Goal: Transaction & Acquisition: Book appointment/travel/reservation

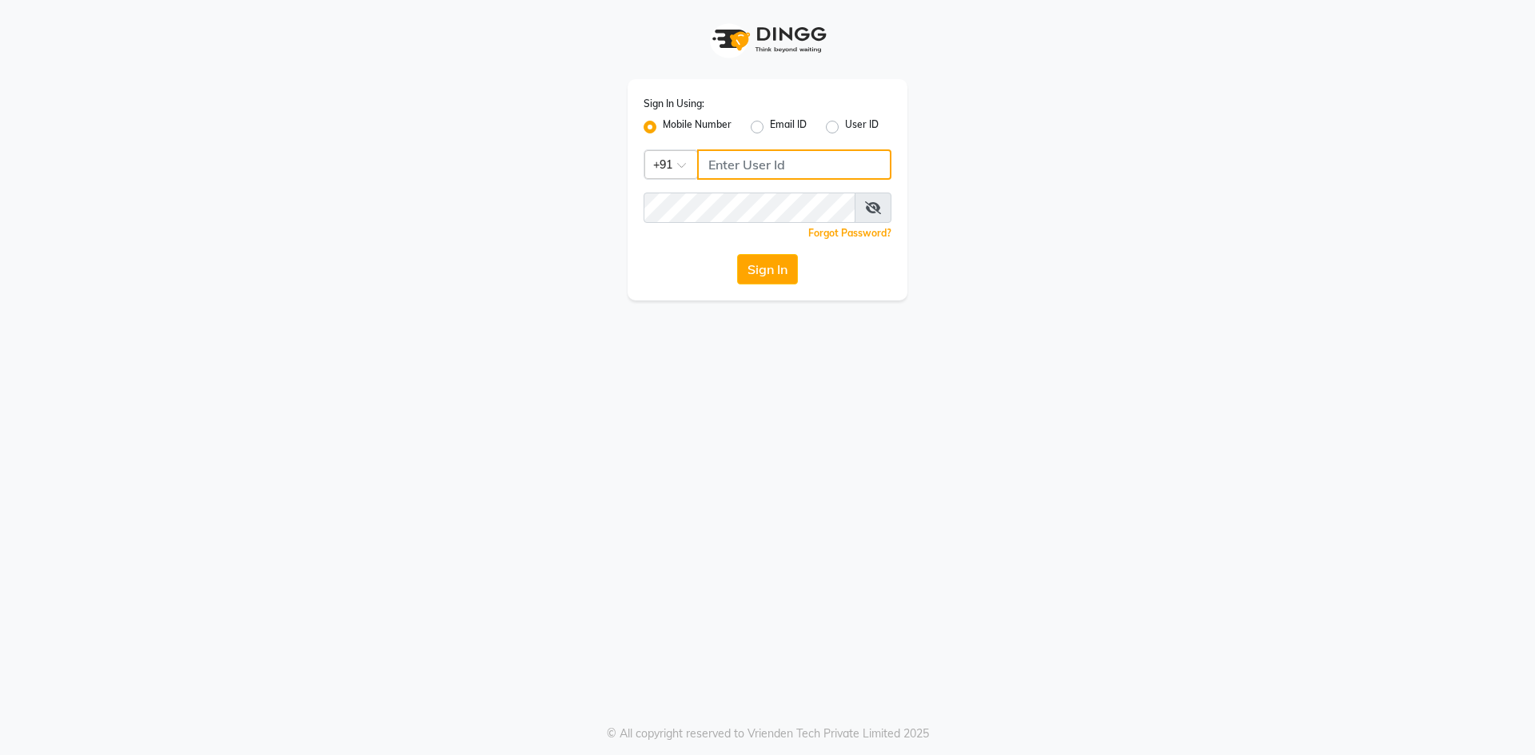
click at [747, 162] on input "Username" at bounding box center [794, 164] width 194 height 30
type input "7483683571"
click at [785, 277] on button "Sign In" at bounding box center [767, 269] width 61 height 30
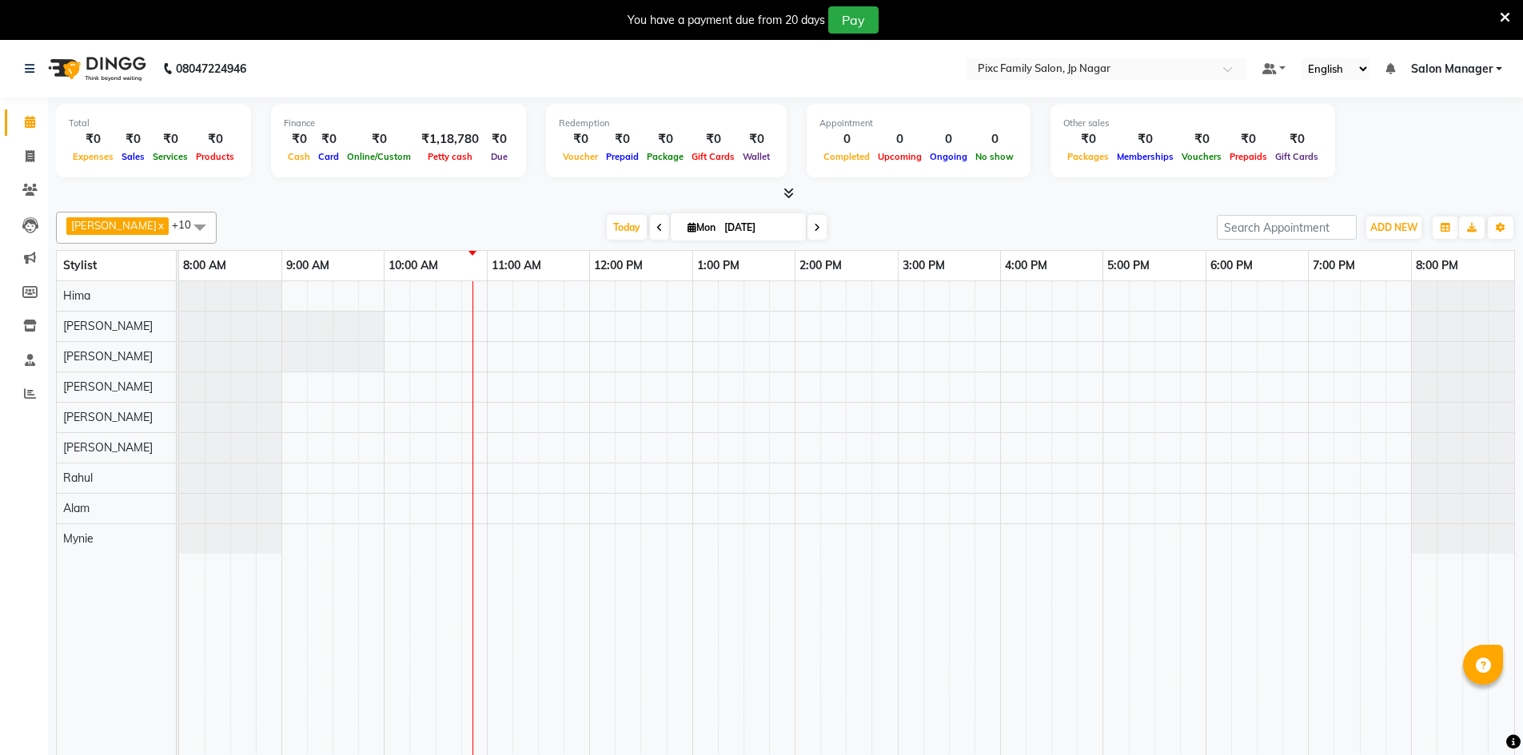
click at [656, 225] on icon at bounding box center [659, 228] width 6 height 10
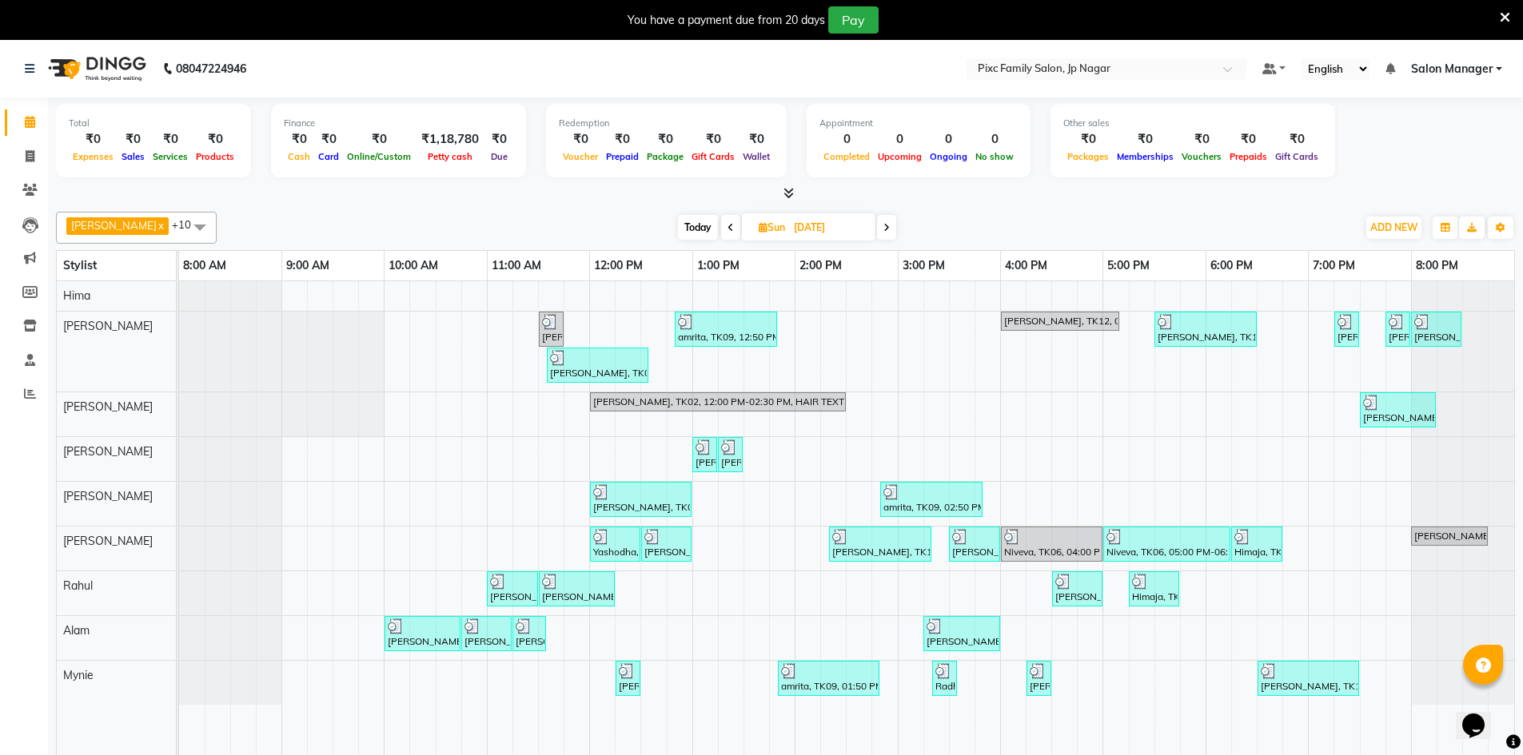
click at [727, 225] on icon at bounding box center [730, 228] width 6 height 10
type input "[DATE]"
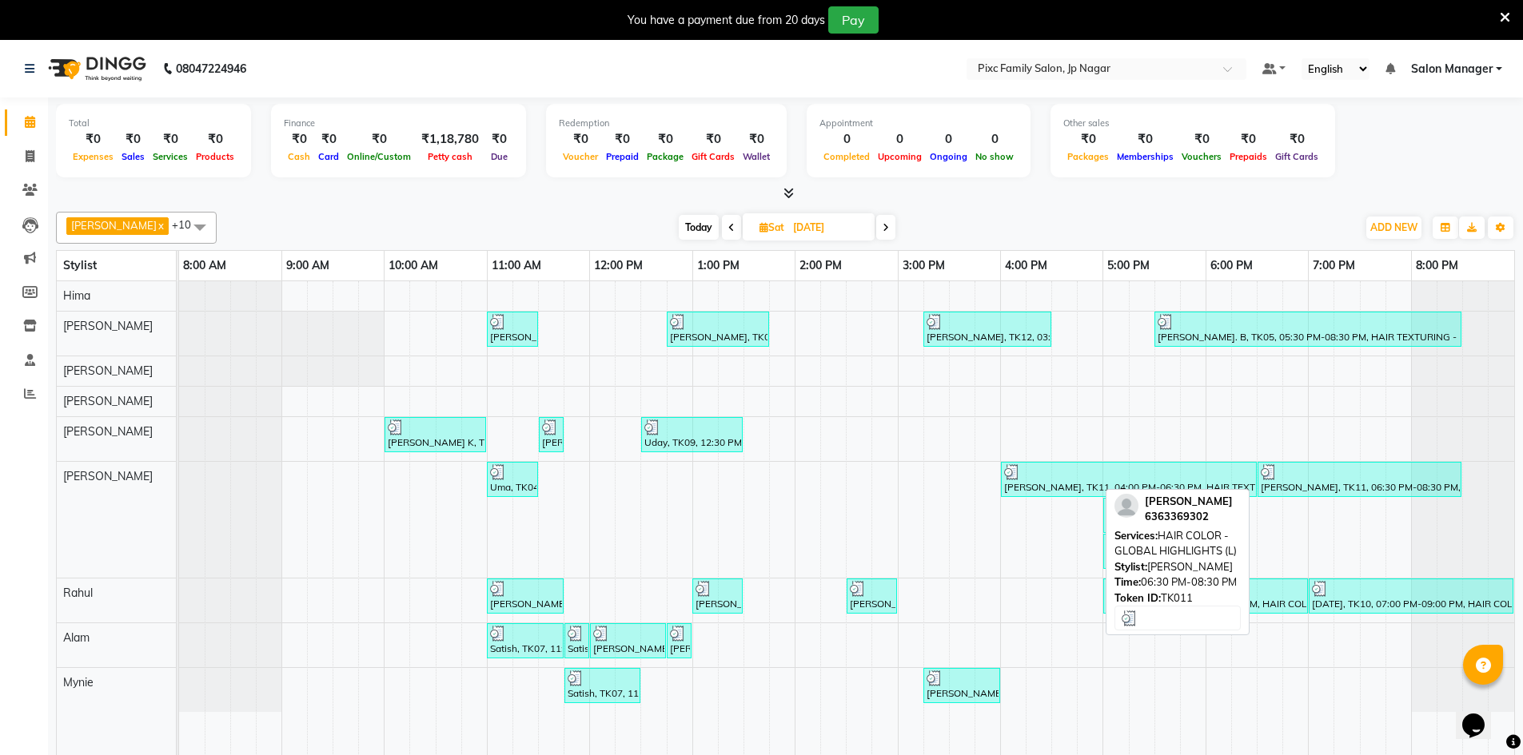
click at [1396, 483] on div "[PERSON_NAME], TK11, 06:30 PM-08:30 PM, HAIR COLOR - GLOBAL HIGHLIGHTS (L)" at bounding box center [1359, 479] width 201 height 30
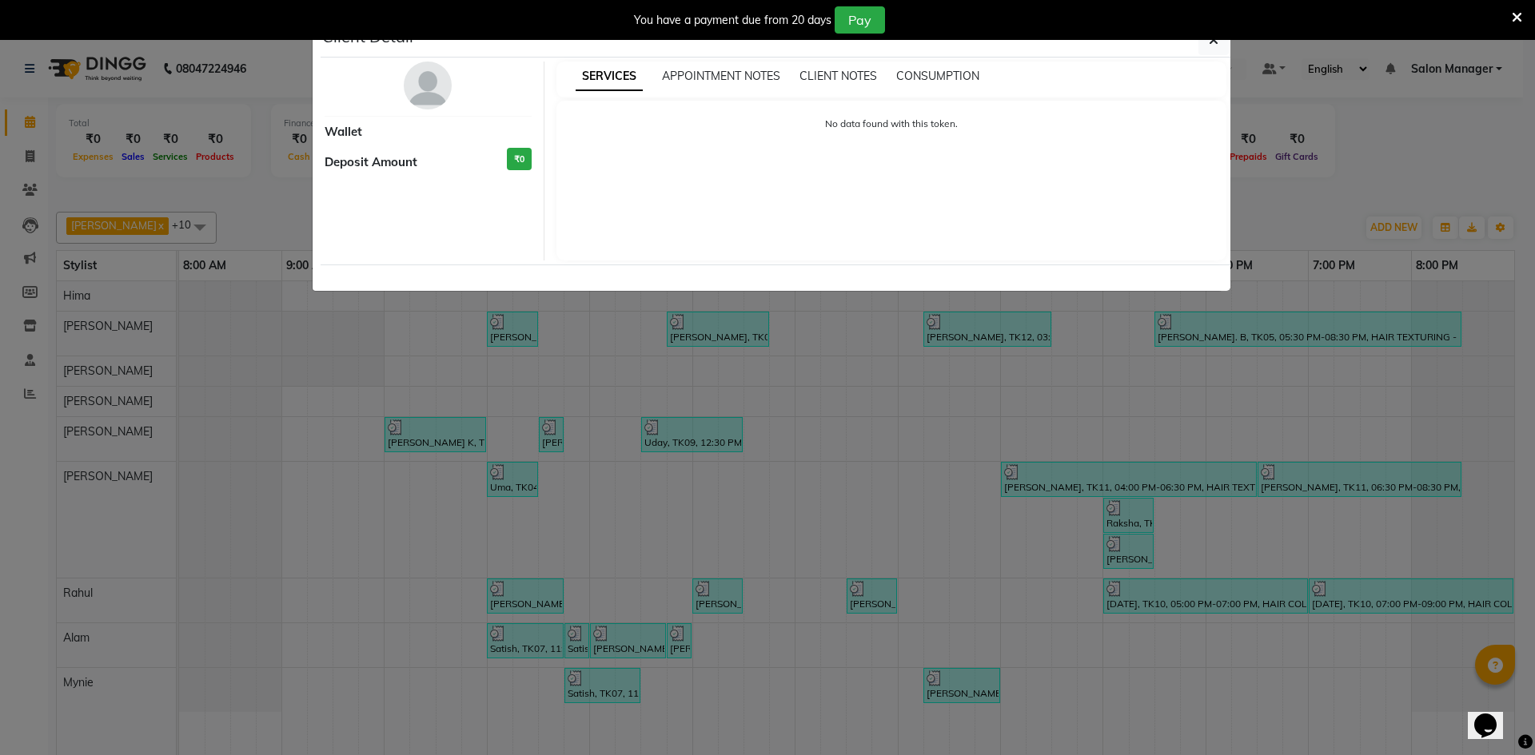
select select "3"
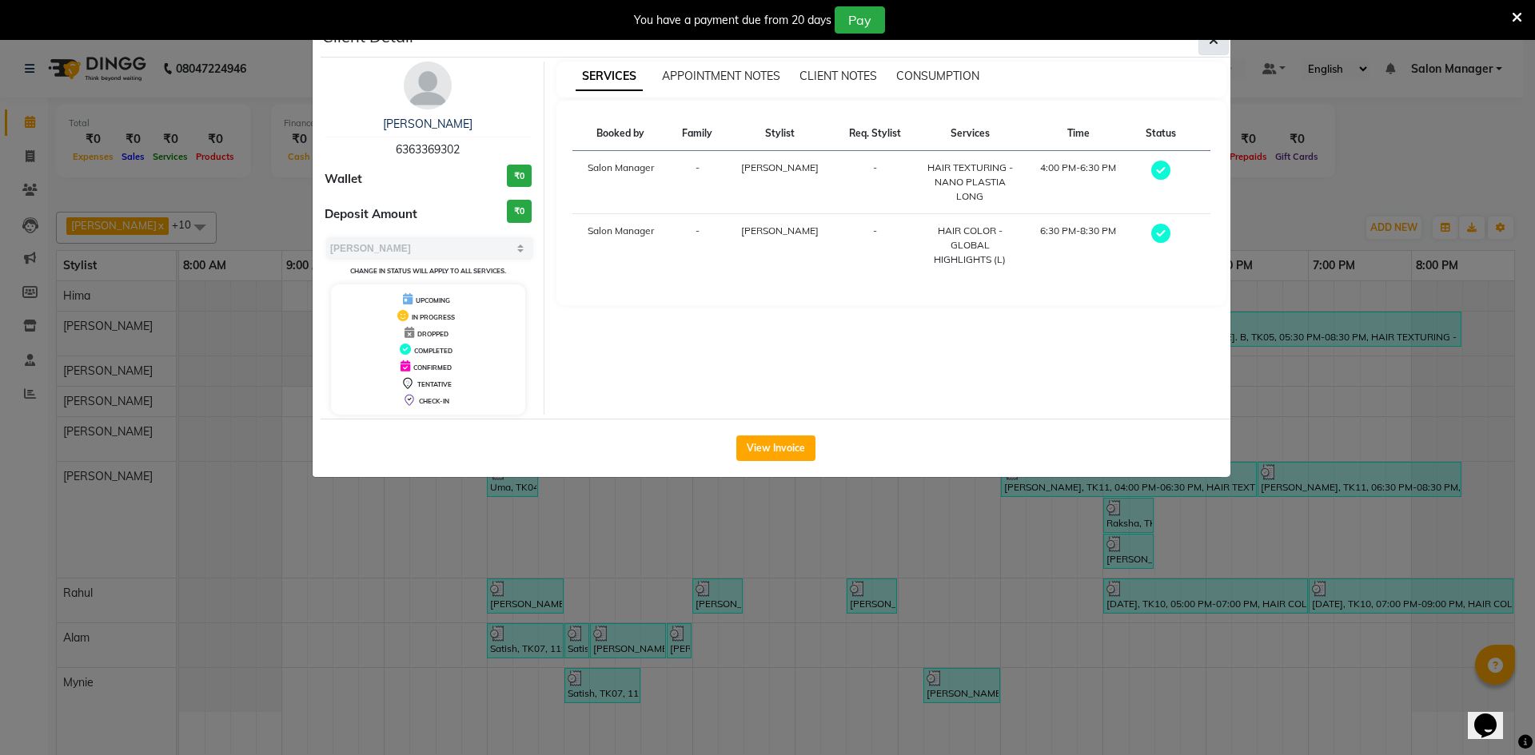
click at [1217, 48] on button "button" at bounding box center [1213, 40] width 30 height 30
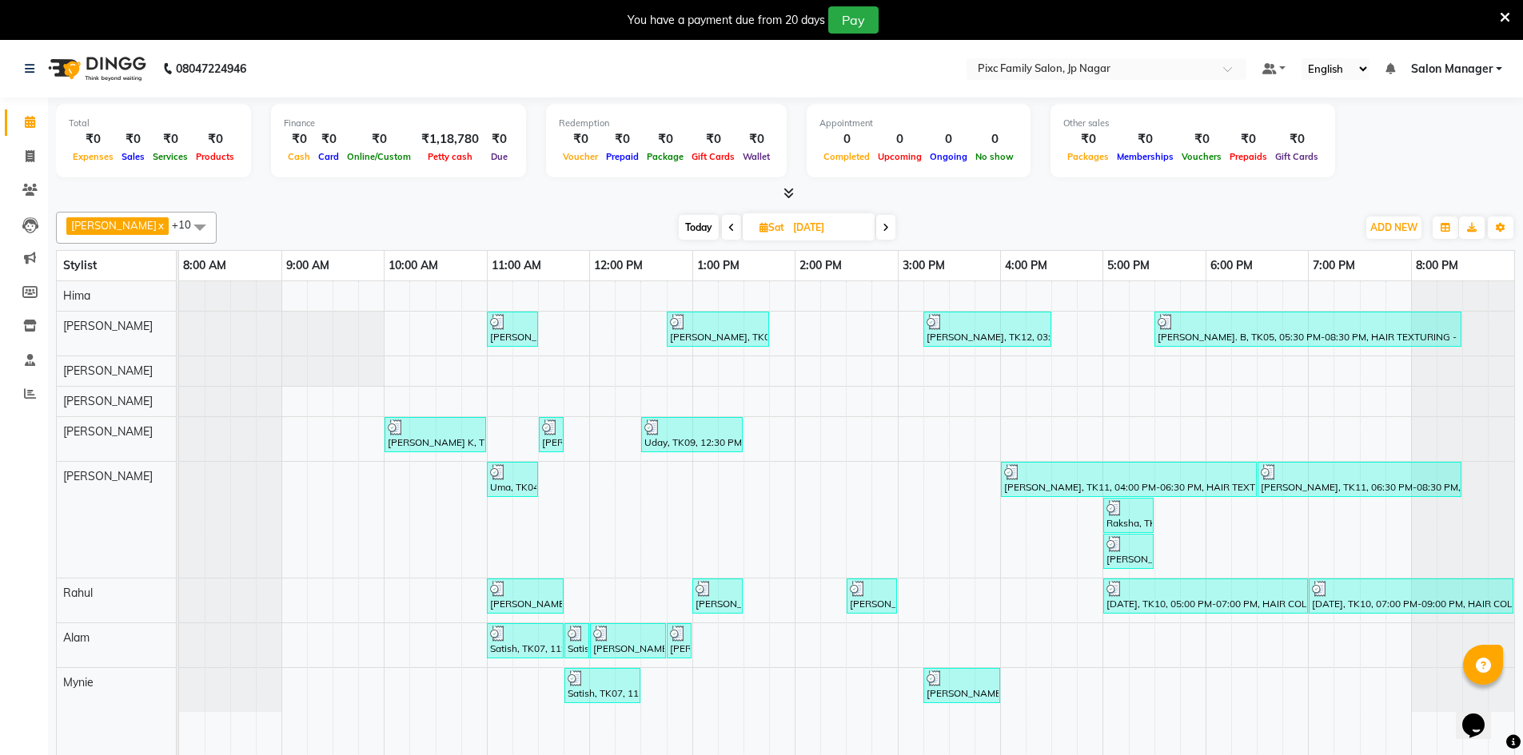
click at [722, 225] on span at bounding box center [731, 227] width 19 height 25
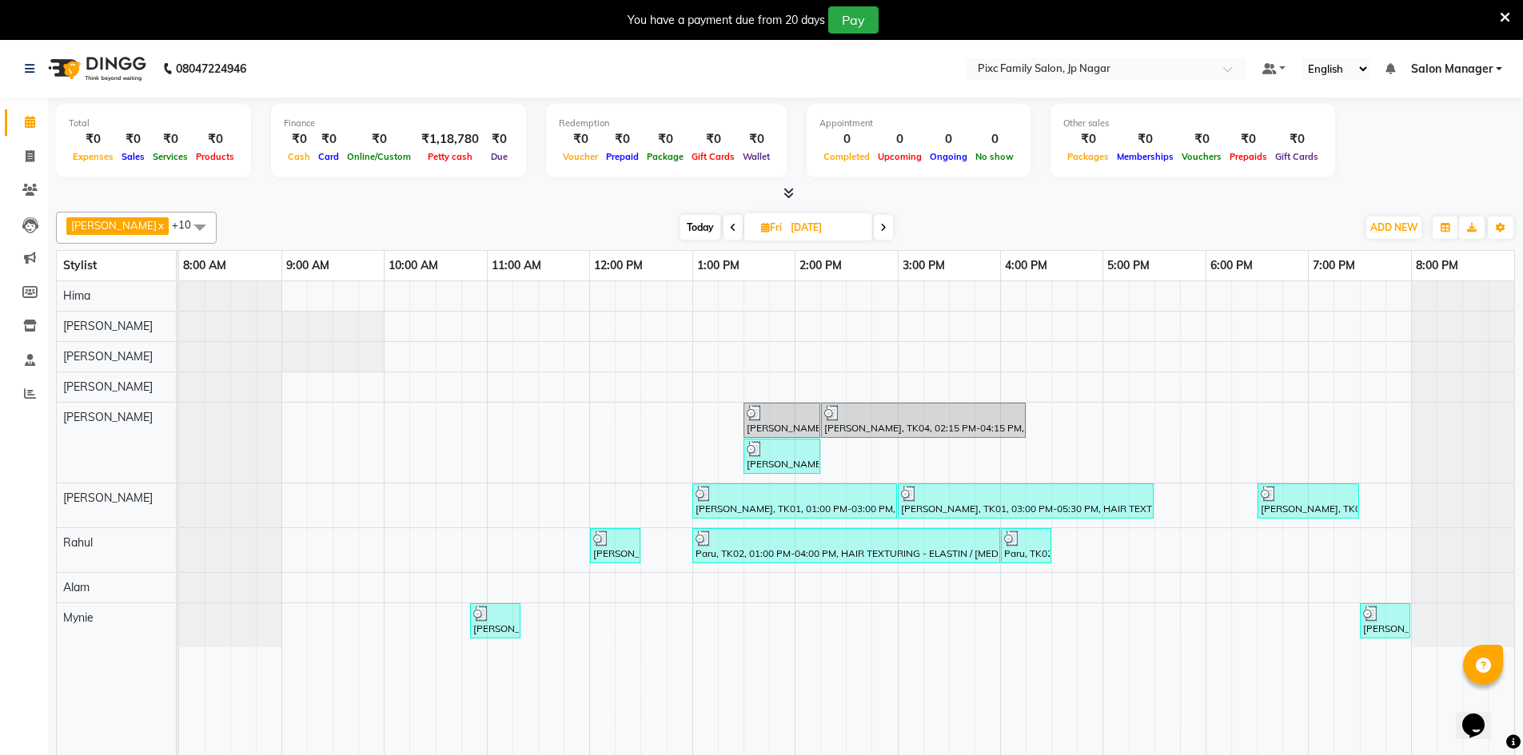
click at [687, 229] on span "Today" at bounding box center [700, 227] width 40 height 25
type input "[DATE]"
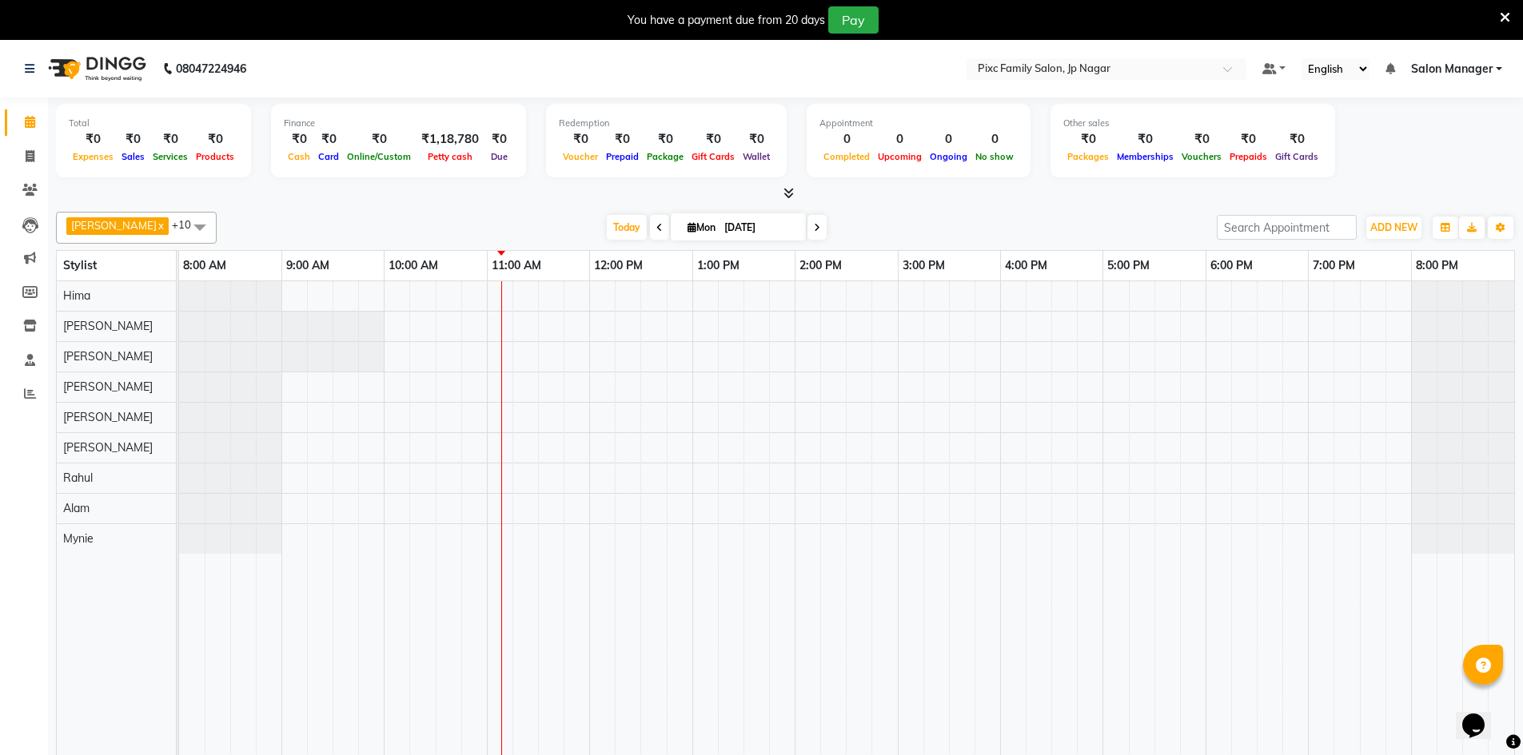
click at [694, 328] on div at bounding box center [846, 529] width 1335 height 497
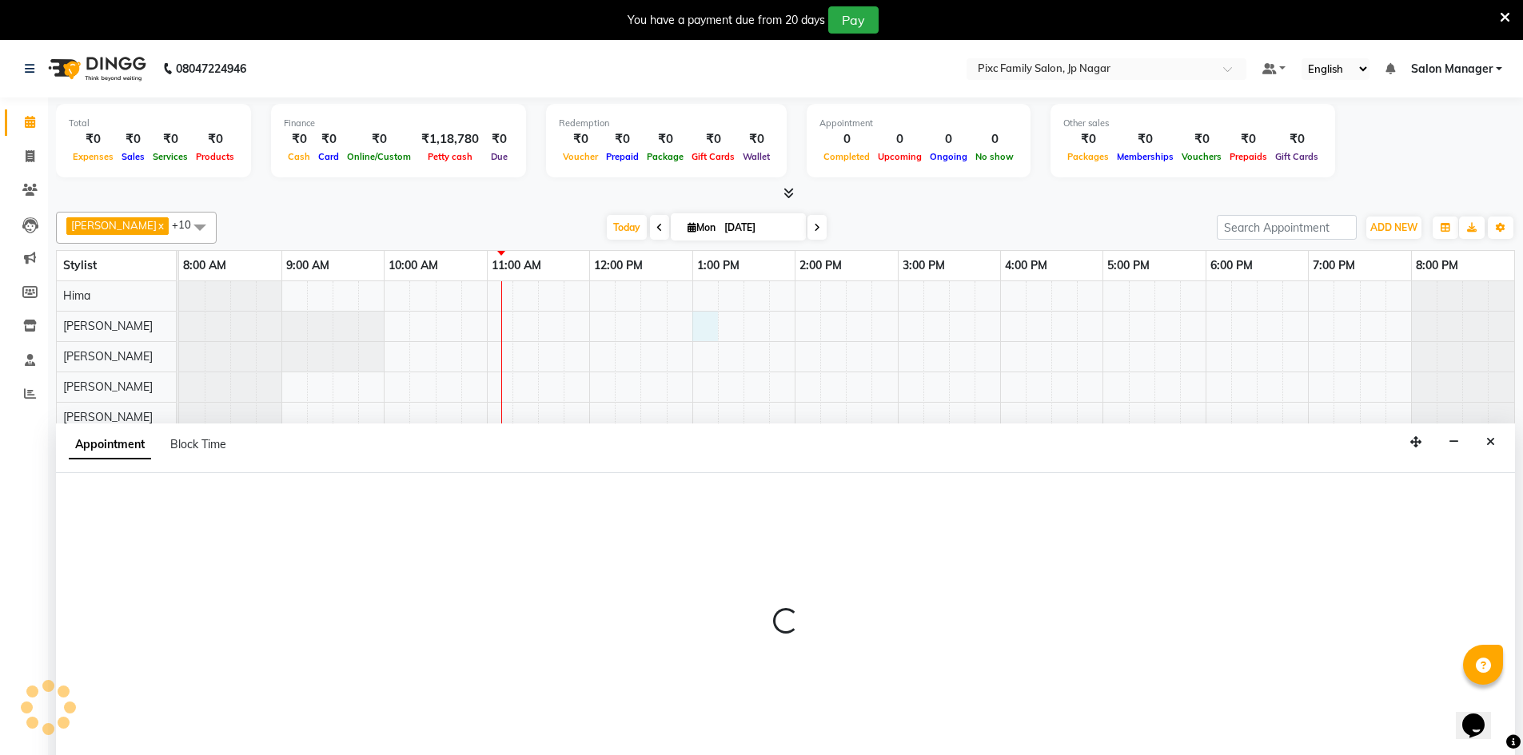
scroll to position [40, 0]
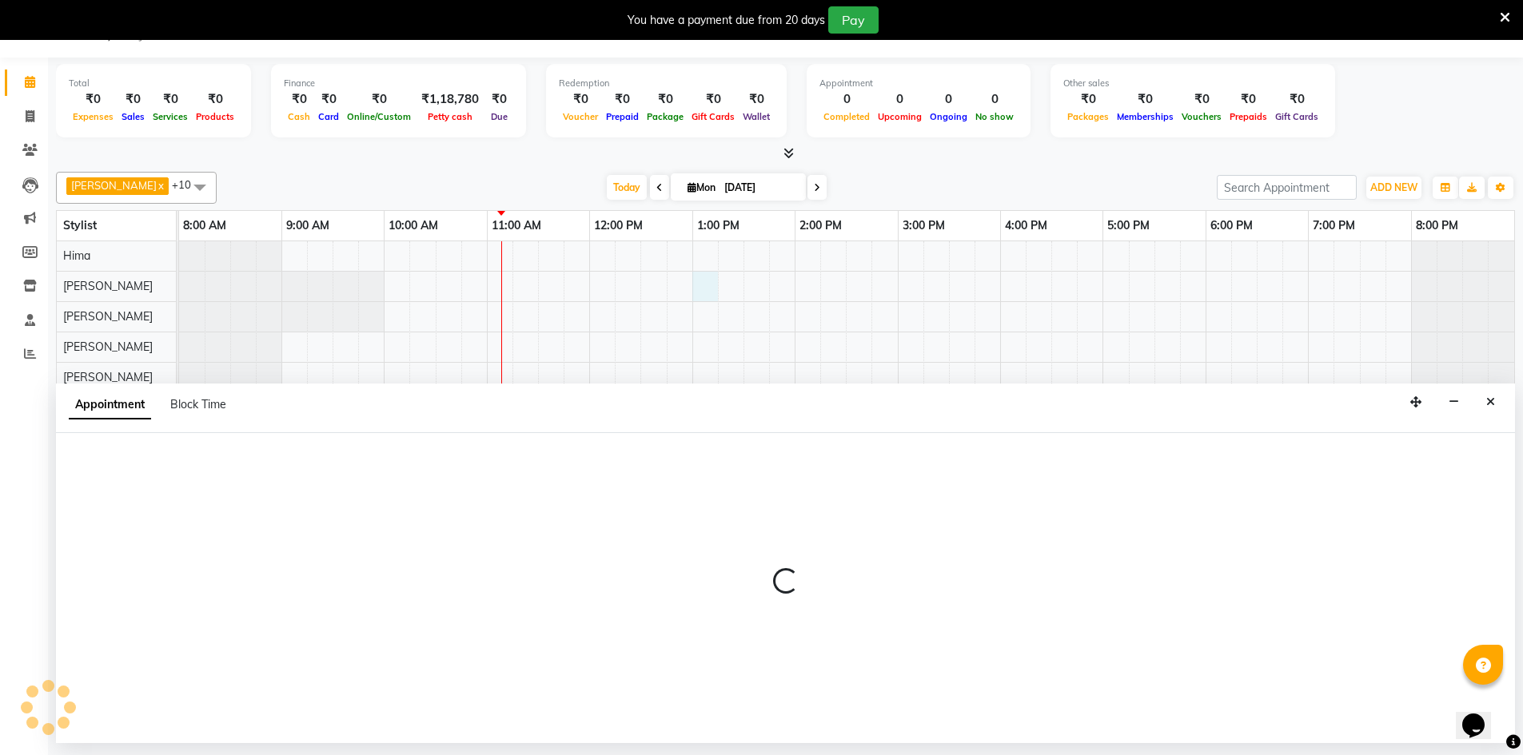
select select "82406"
select select "780"
select select "tentative"
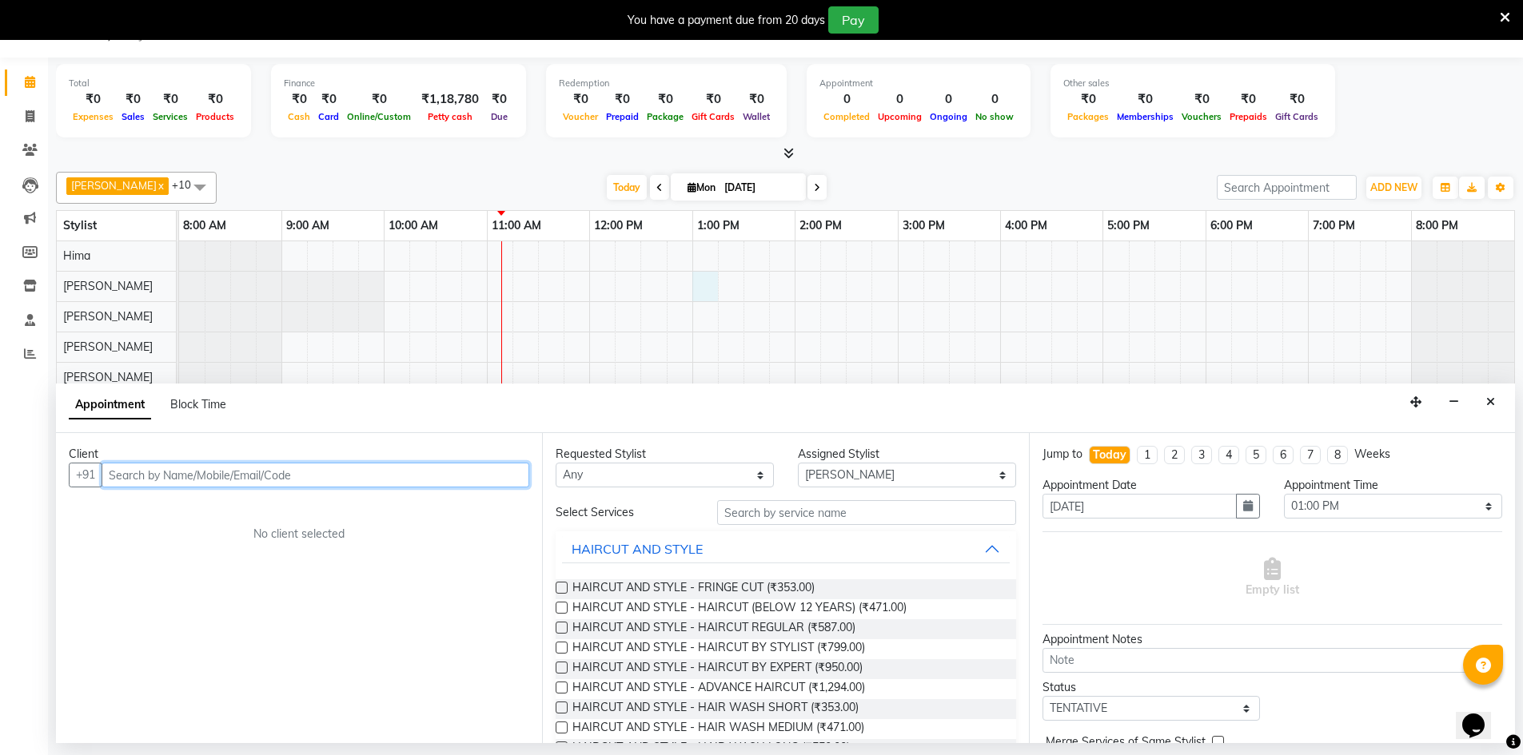
click at [194, 469] on input "text" at bounding box center [316, 475] width 428 height 25
type input "9538219877"
click at [502, 472] on span "Add Client" at bounding box center [496, 475] width 54 height 14
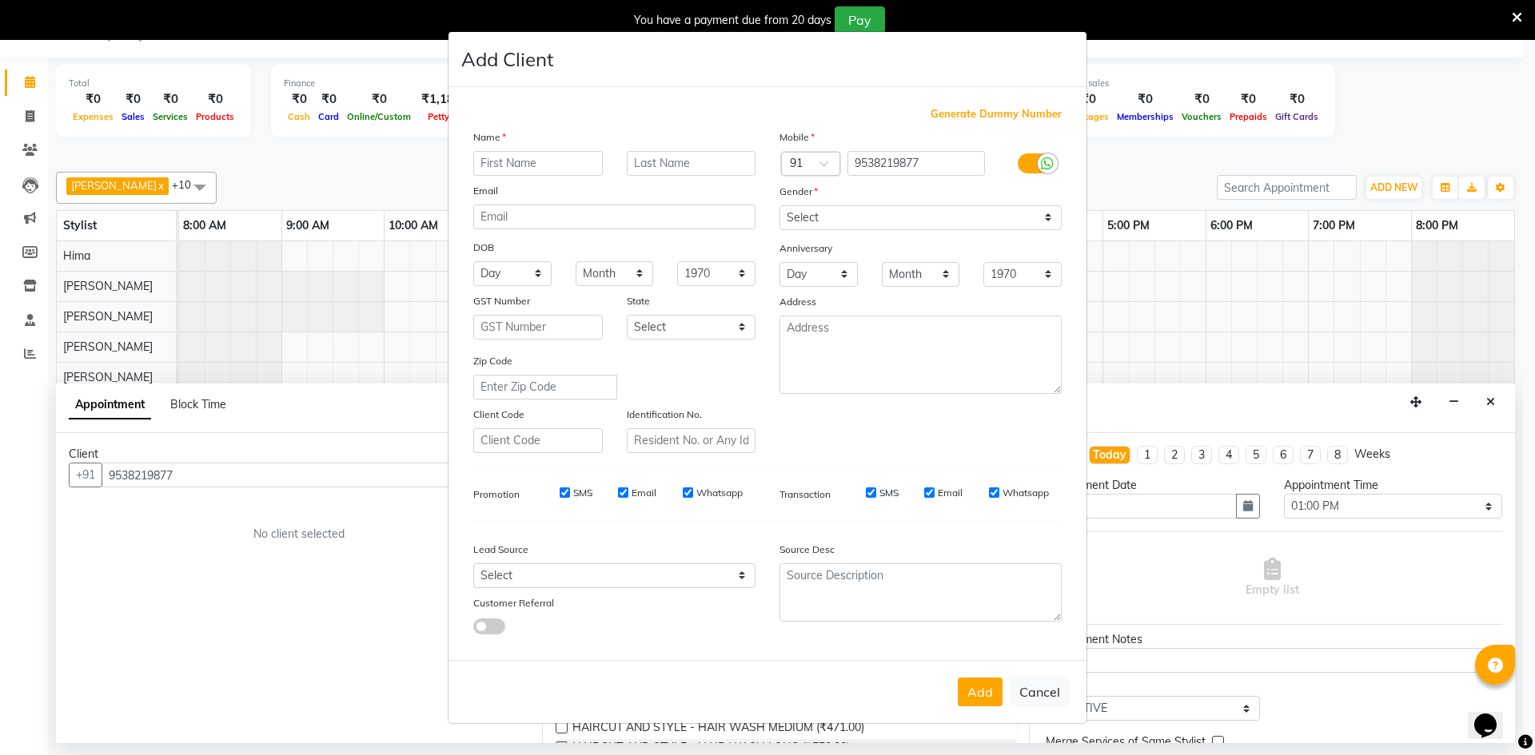
click at [540, 153] on input "text" at bounding box center [537, 163] width 129 height 25
type input "[PERSON_NAME]"
click at [703, 165] on input "text" at bounding box center [691, 163] width 129 height 25
type input "[PERSON_NAME]"
click at [873, 222] on select "Select [DEMOGRAPHIC_DATA] [DEMOGRAPHIC_DATA] Other Prefer Not To Say" at bounding box center [920, 217] width 282 height 25
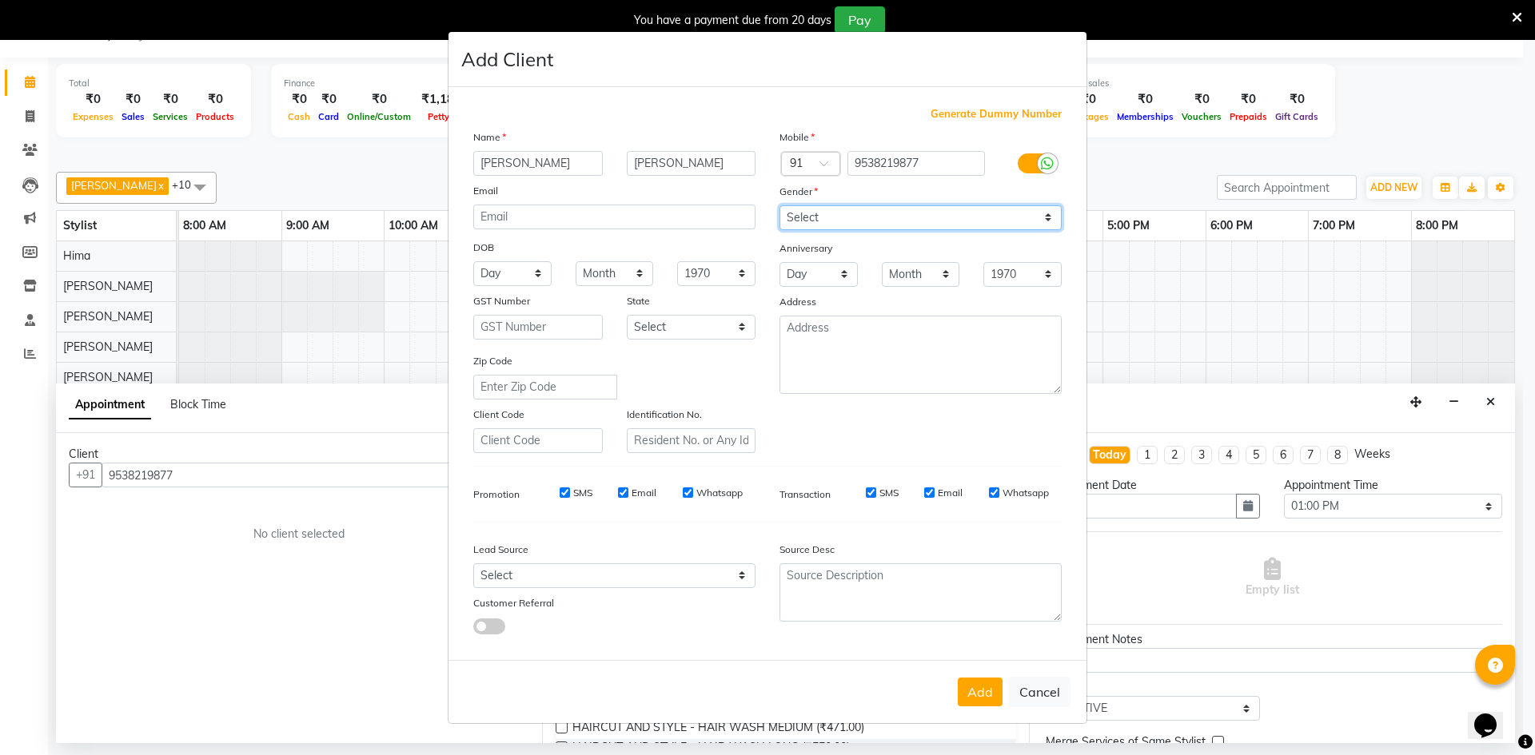
select select "[DEMOGRAPHIC_DATA]"
click at [779, 205] on select "Select [DEMOGRAPHIC_DATA] [DEMOGRAPHIC_DATA] Other Prefer Not To Say" at bounding box center [920, 217] width 282 height 25
click at [974, 687] on button "Add" at bounding box center [980, 692] width 45 height 29
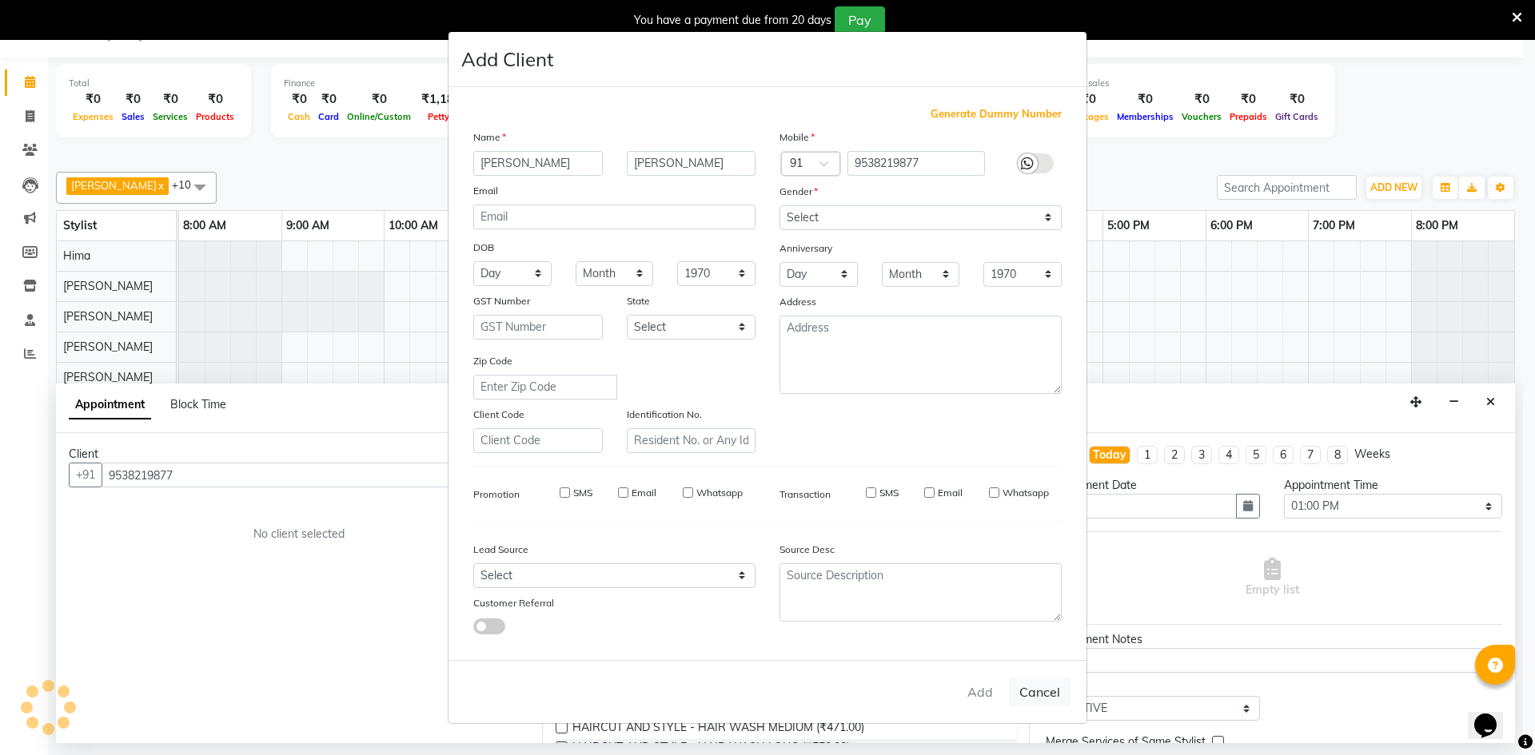
select select
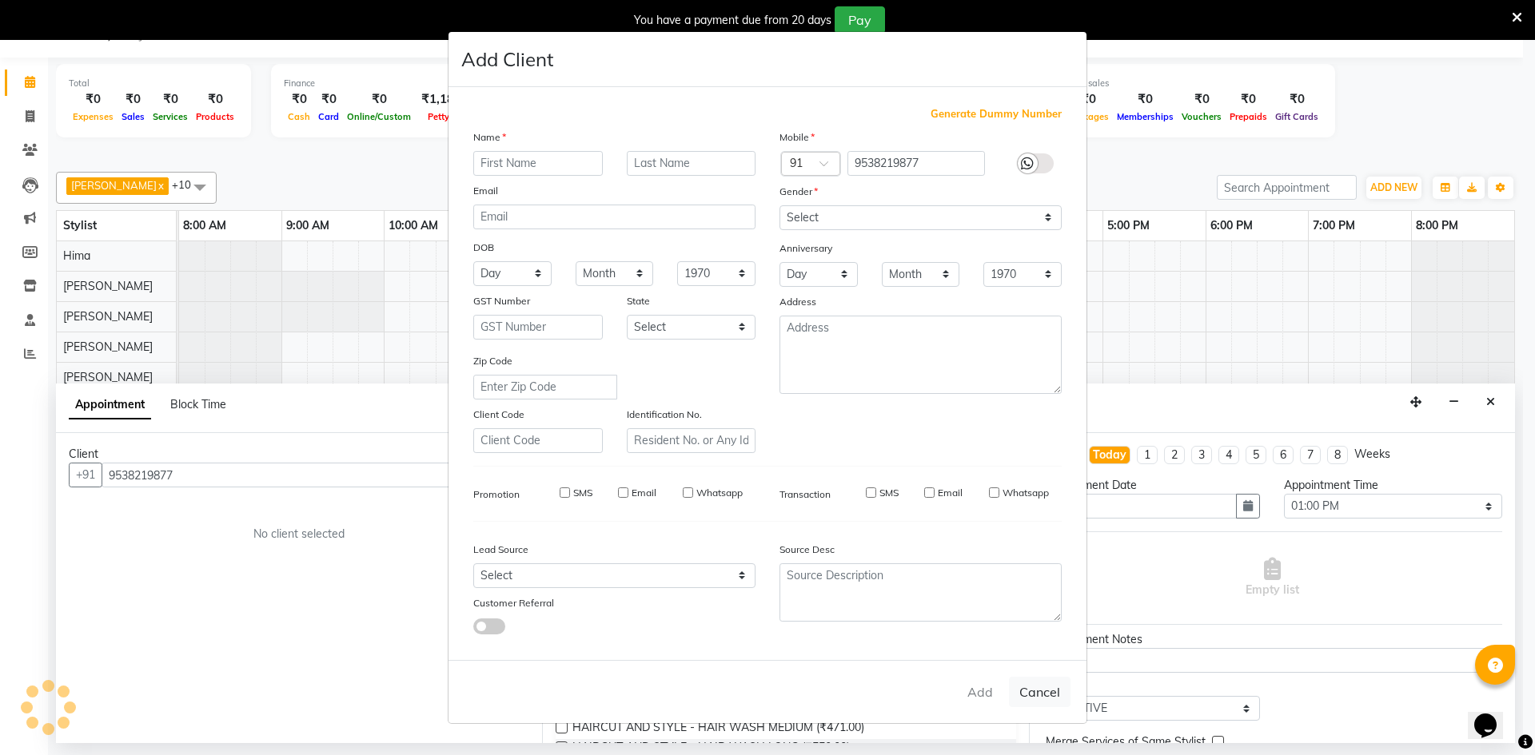
select select
checkbox input "false"
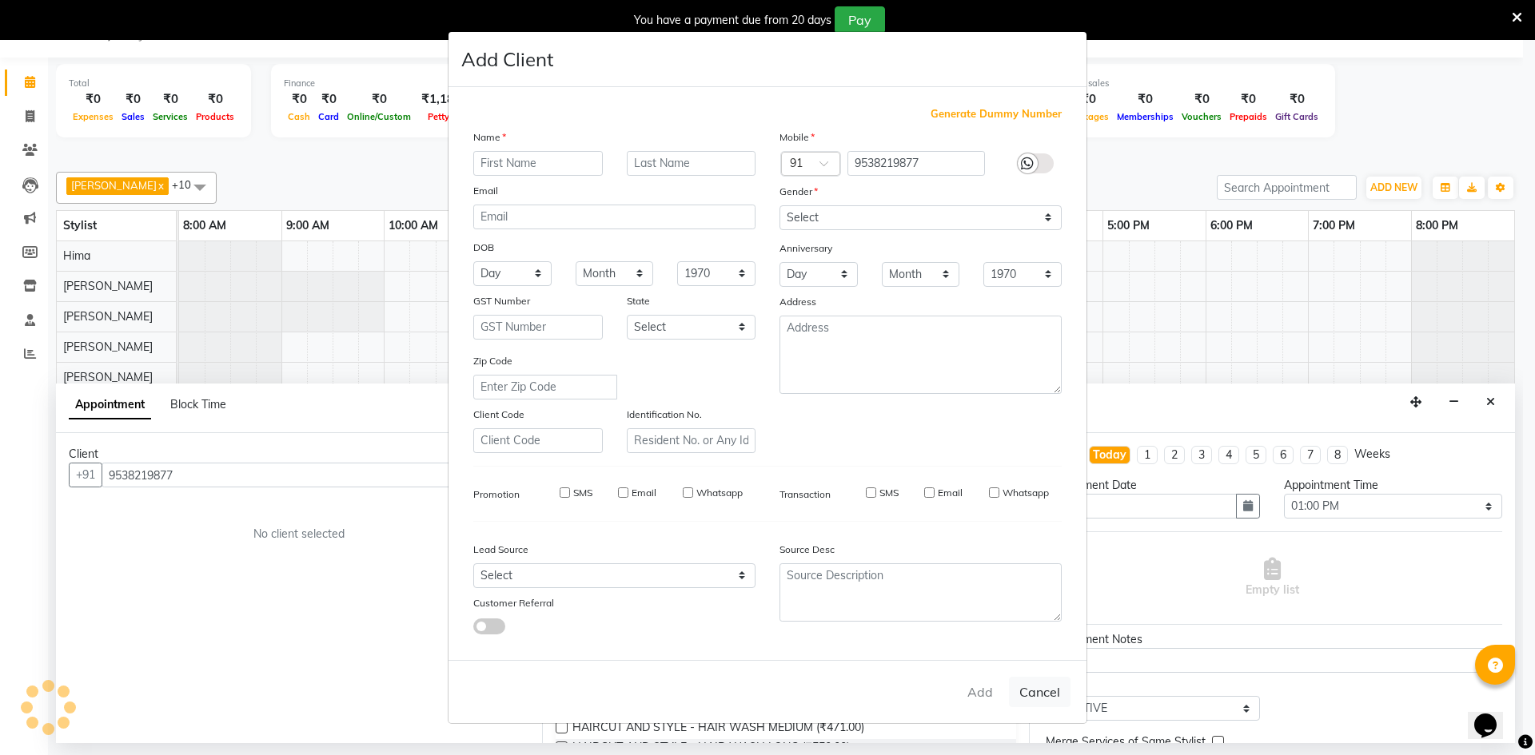
checkbox input "false"
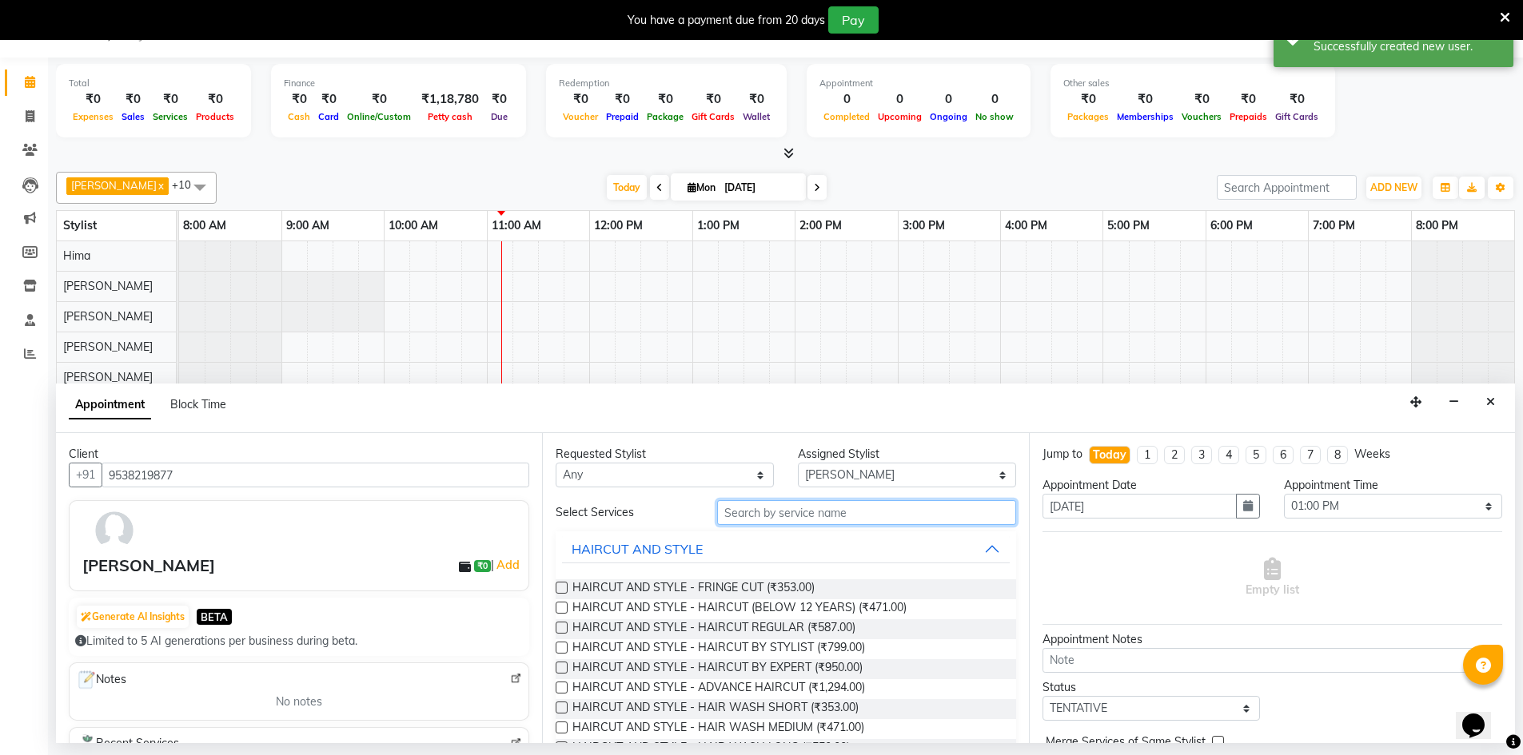
click at [792, 516] on input "text" at bounding box center [866, 512] width 299 height 25
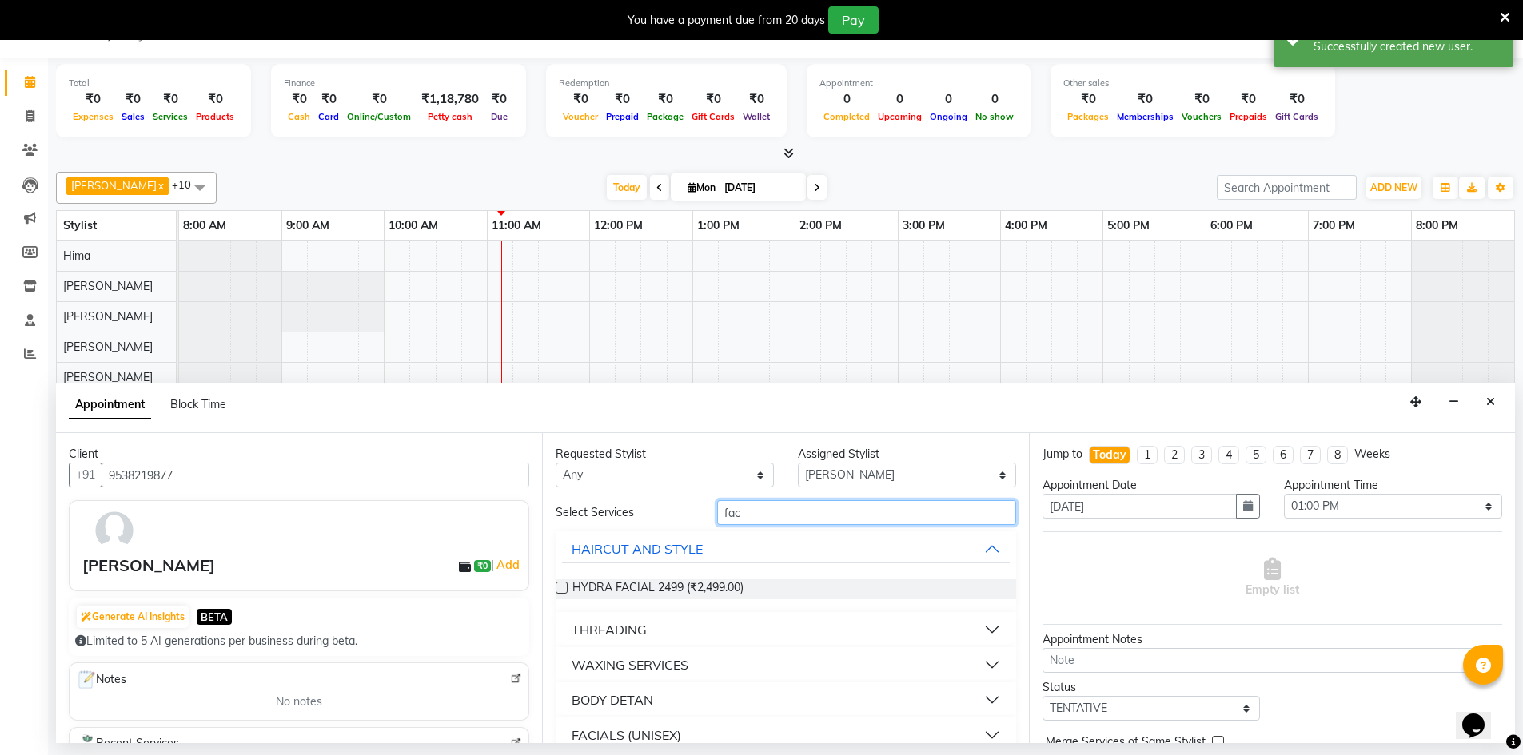
type input "fac"
click at [560, 587] on label at bounding box center [562, 588] width 12 height 12
click at [560, 587] on input "checkbox" at bounding box center [561, 589] width 10 height 10
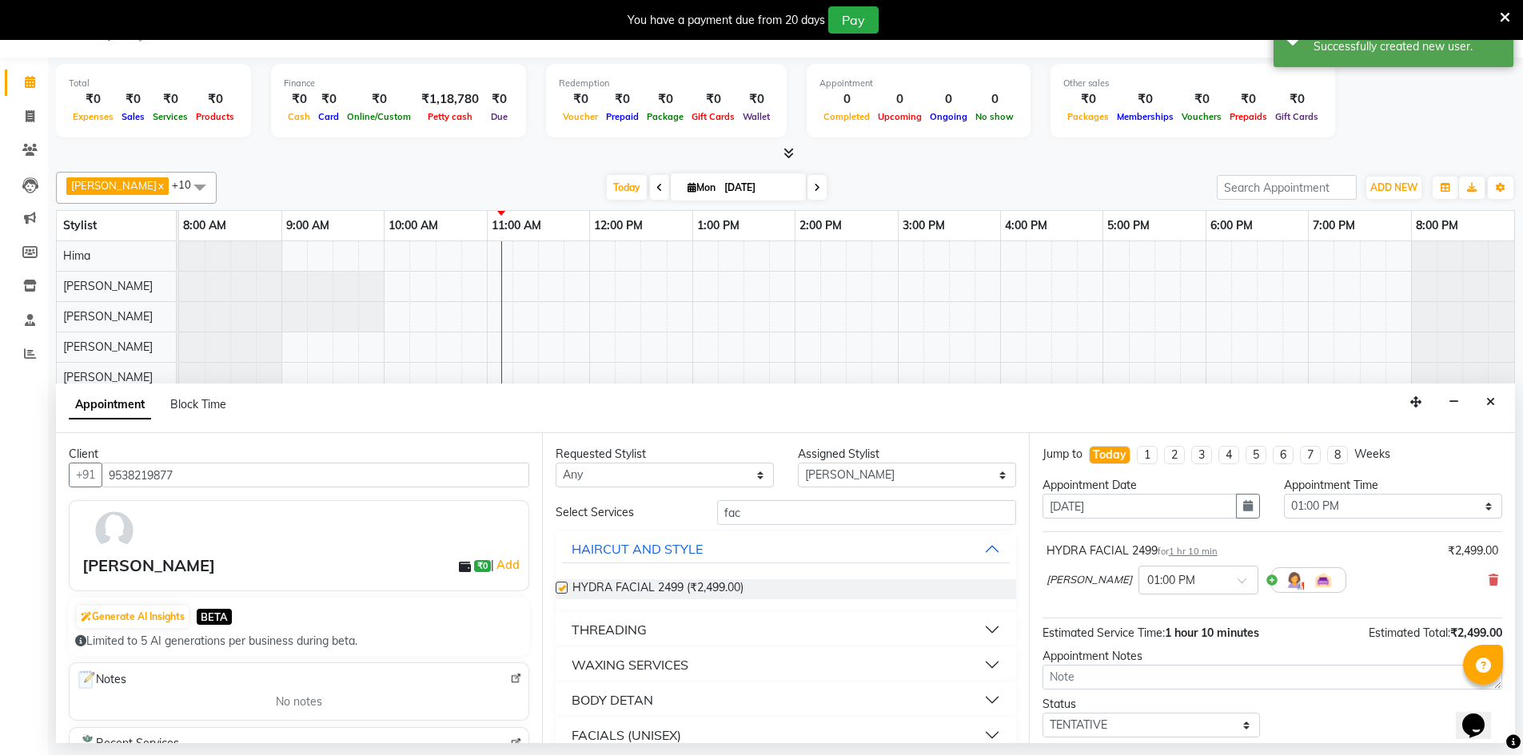
checkbox input "false"
click at [807, 476] on select "Select [PERSON_NAME] BISWAKARAM [PERSON_NAME] [PERSON_NAME] [PERSON_NAME] [PERS…" at bounding box center [907, 475] width 218 height 25
select select "89738"
click at [798, 463] on select "Select [PERSON_NAME] BISWAKARAM [PERSON_NAME] [PERSON_NAME] [PERSON_NAME] [PERS…" at bounding box center [907, 475] width 218 height 25
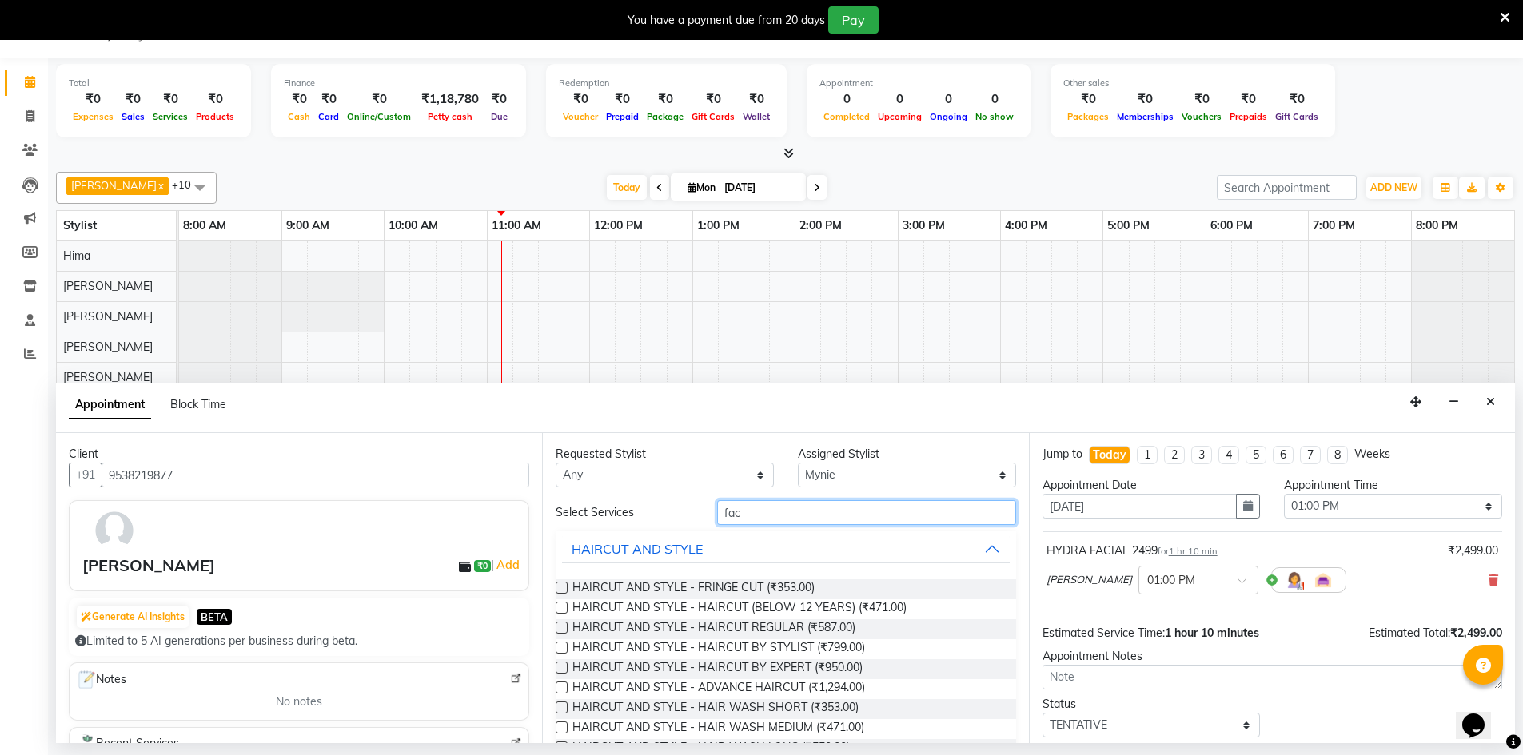
drag, startPoint x: 763, startPoint y: 517, endPoint x: 703, endPoint y: 508, distance: 61.5
click at [705, 508] on div "fac" at bounding box center [866, 512] width 323 height 25
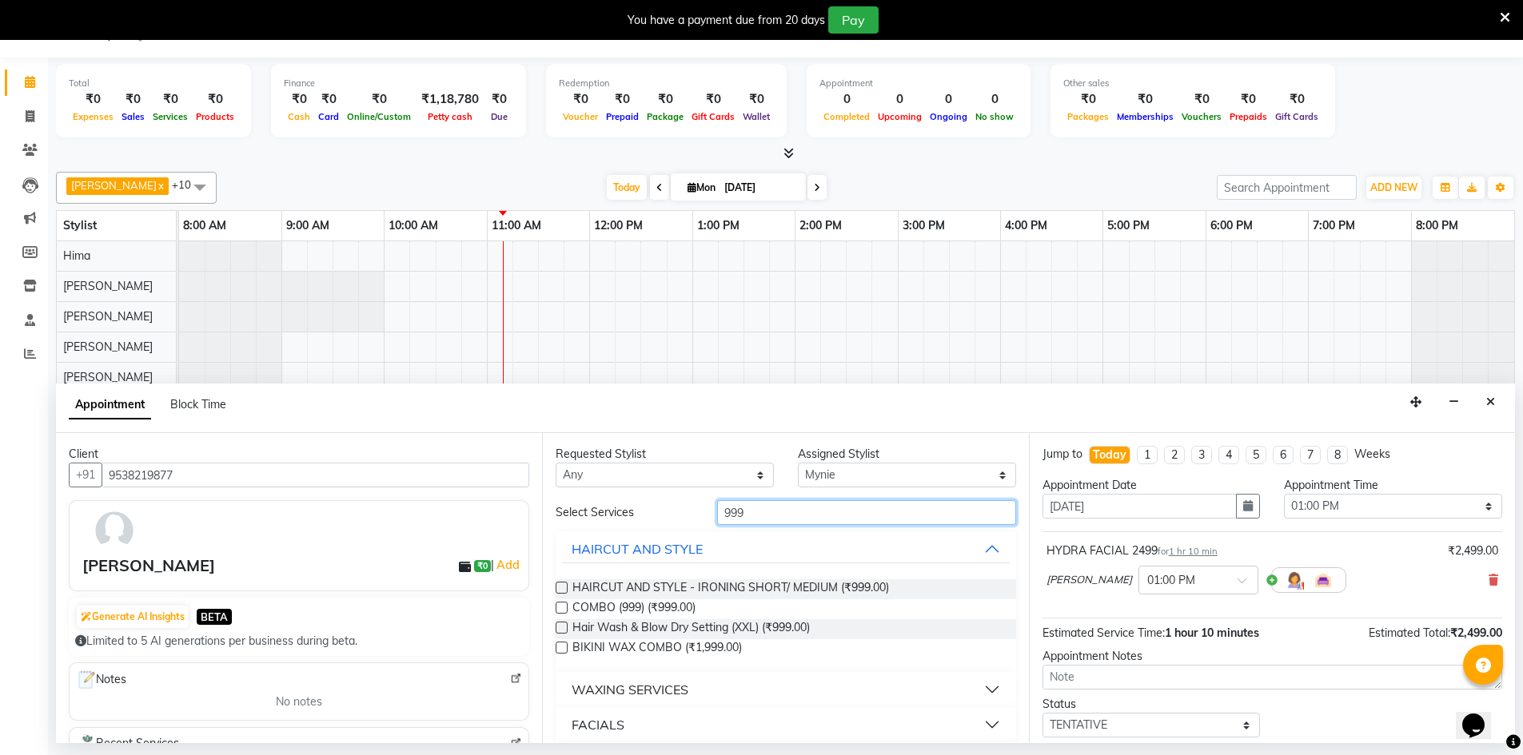
type input "999"
click at [563, 607] on label at bounding box center [562, 608] width 12 height 12
click at [563, 607] on input "checkbox" at bounding box center [561, 609] width 10 height 10
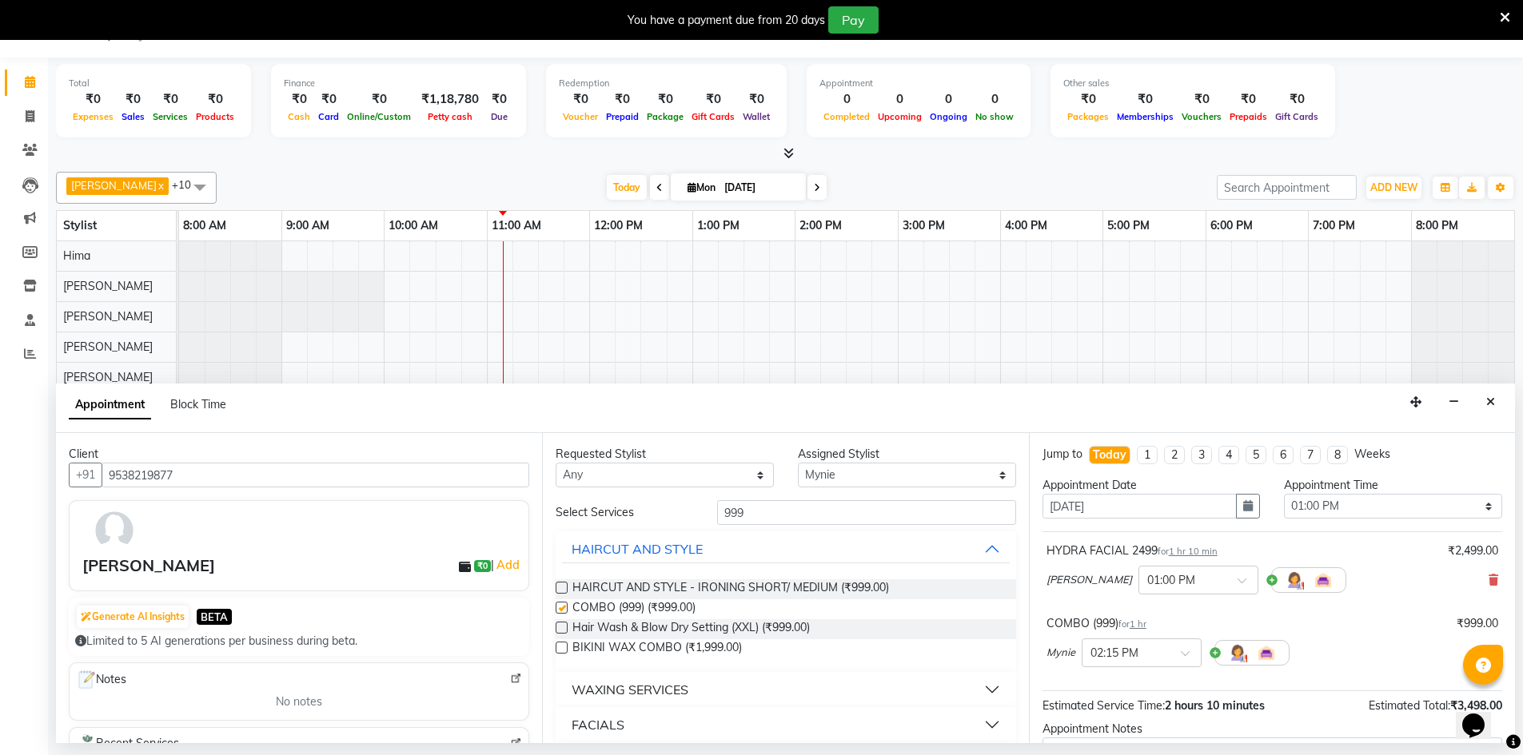
checkbox input "false"
click at [1169, 651] on div at bounding box center [1141, 651] width 118 height 17
click at [1133, 691] on div "01:00 PM" at bounding box center [1141, 694] width 118 height 30
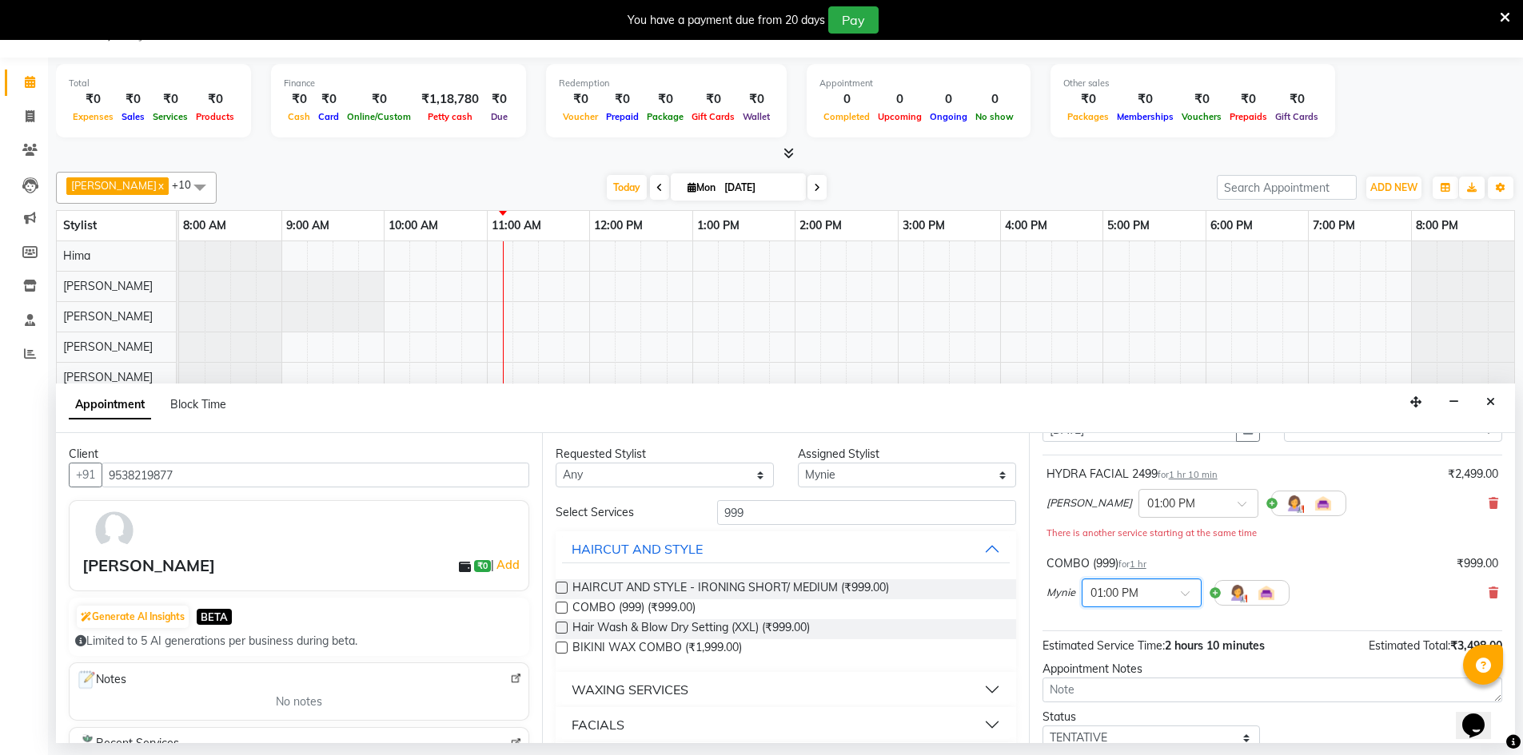
scroll to position [185, 0]
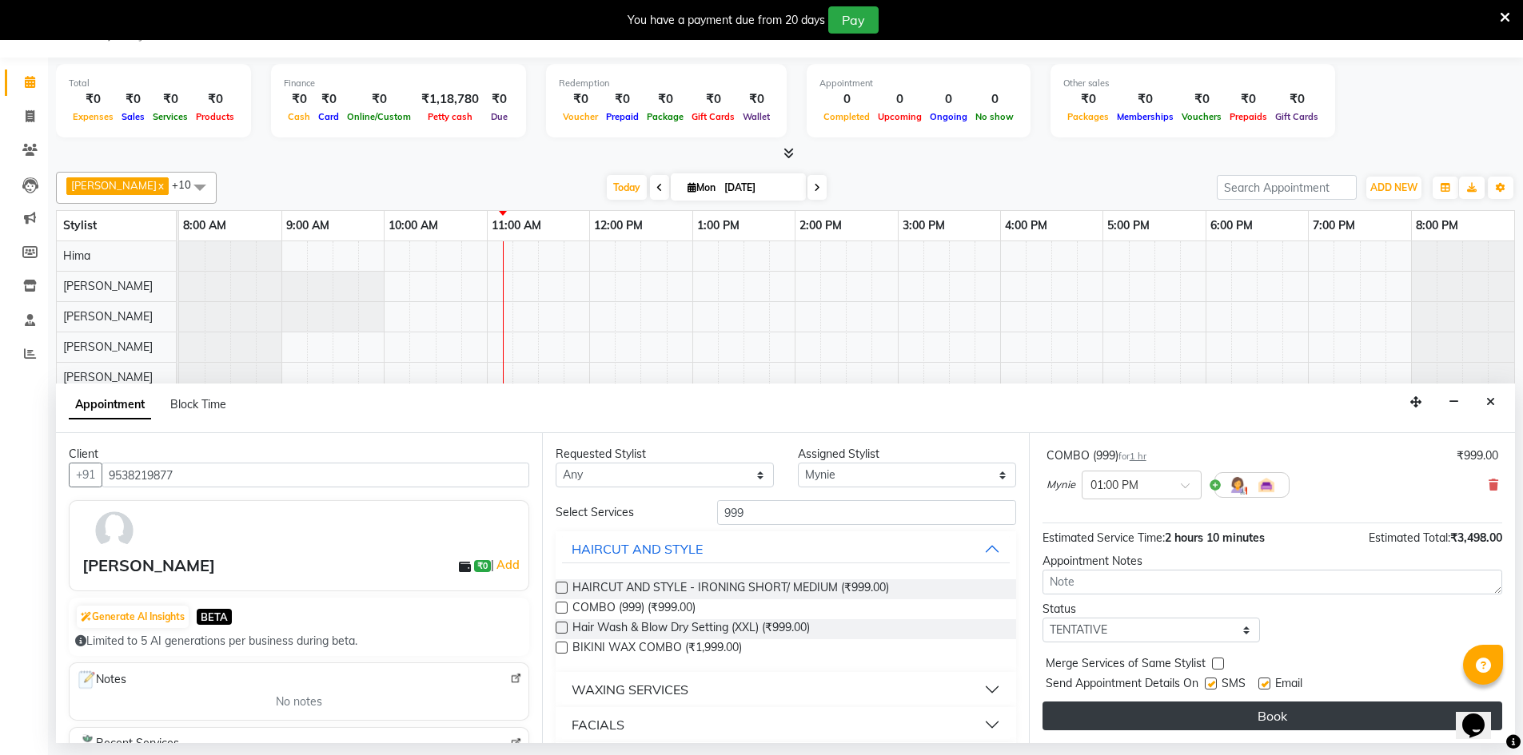
click at [1210, 718] on button "Book" at bounding box center [1272, 716] width 460 height 29
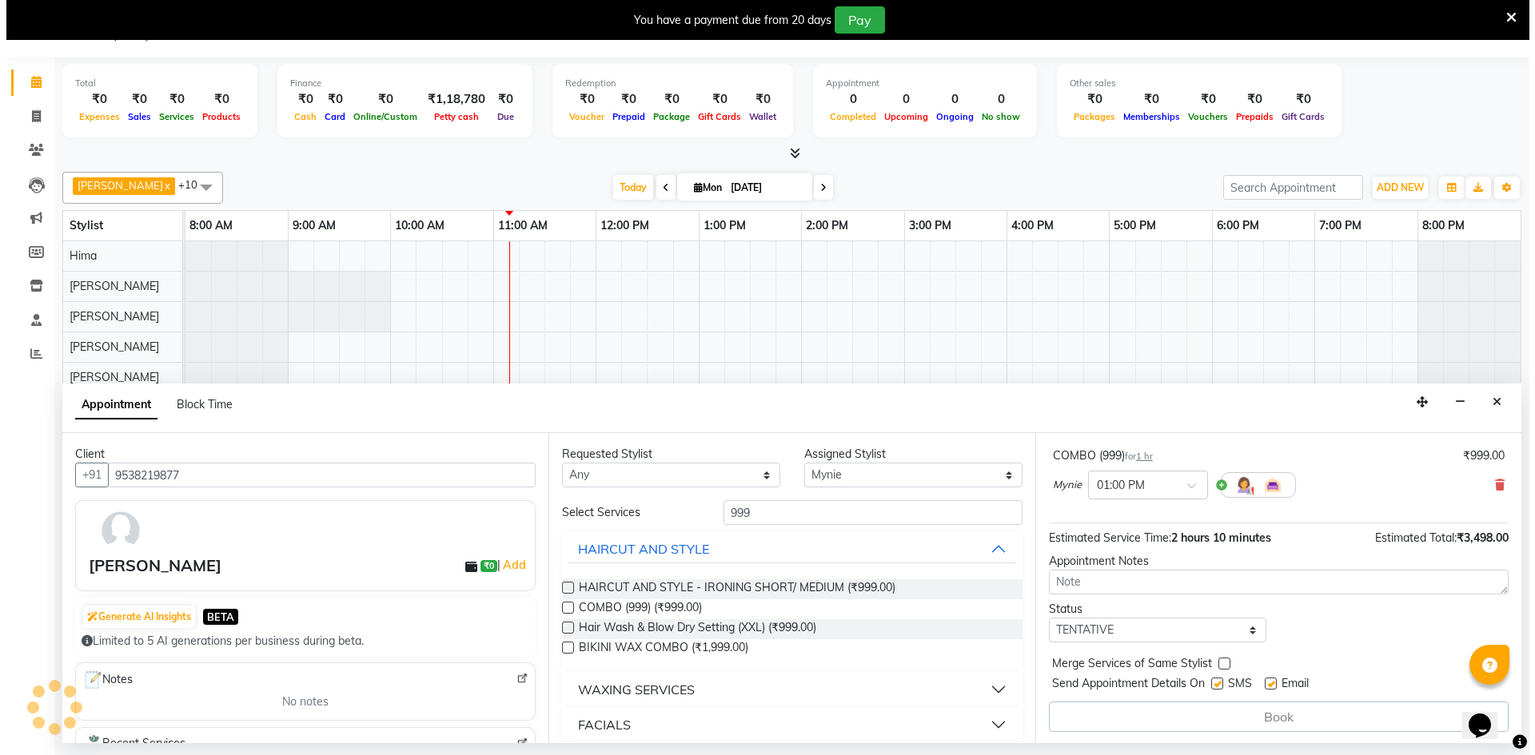
scroll to position [0, 0]
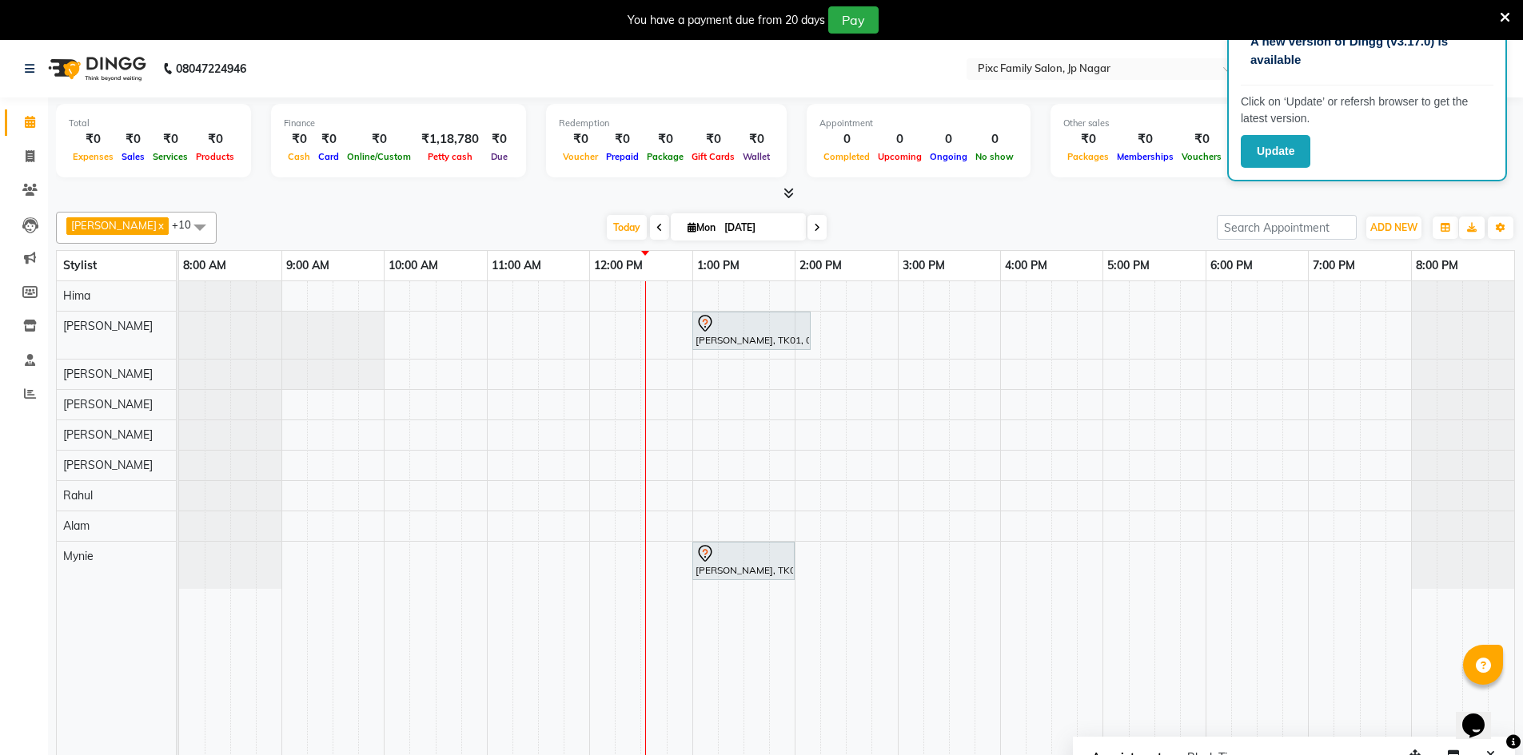
click at [1504, 15] on icon at bounding box center [1505, 17] width 10 height 14
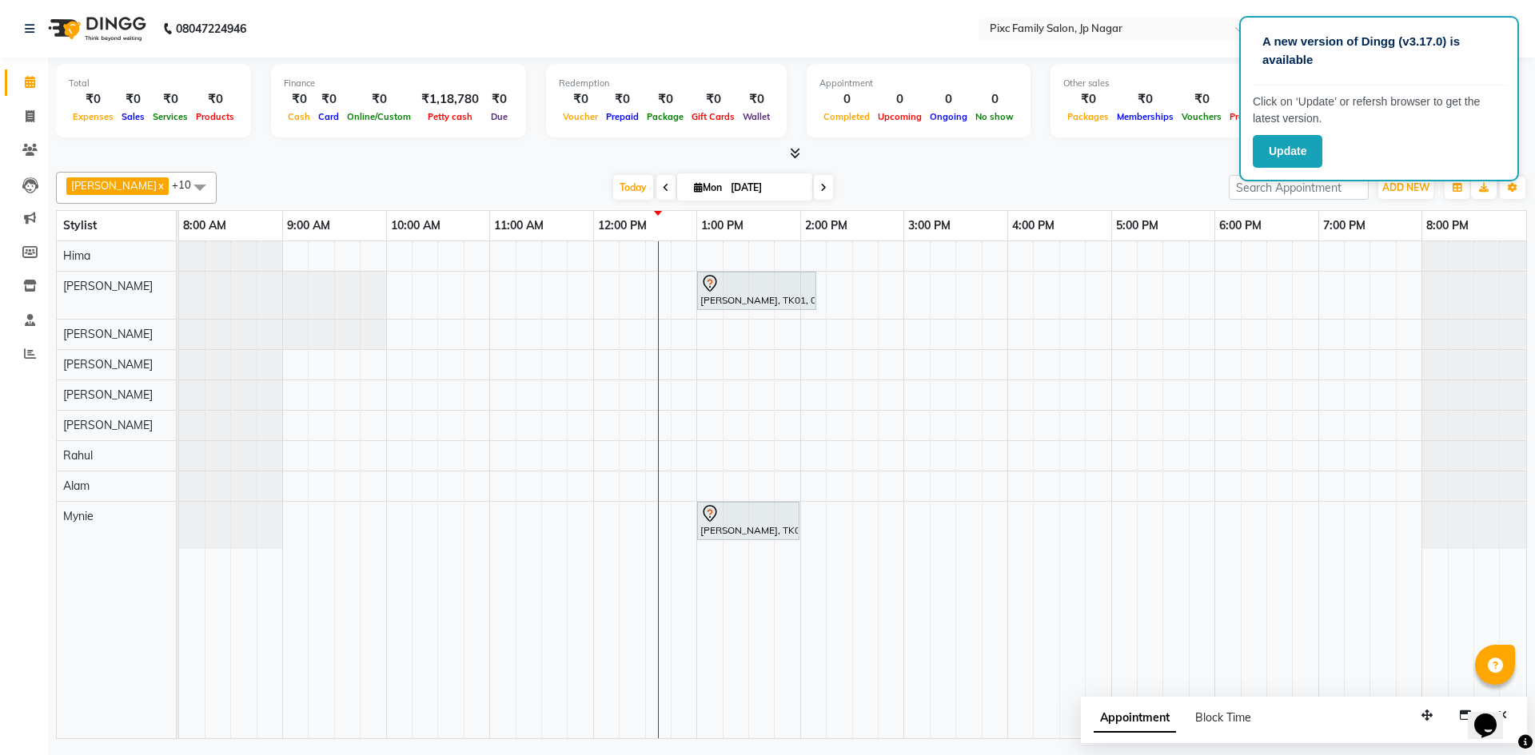
click at [1522, 68] on div "Total ₹0 Expenses ₹0 Sales ₹0 Services ₹0 Products Finance ₹0 Cash ₹0 Card ₹0 O…" at bounding box center [791, 401] width 1487 height 686
